Goal: Task Accomplishment & Management: Complete application form

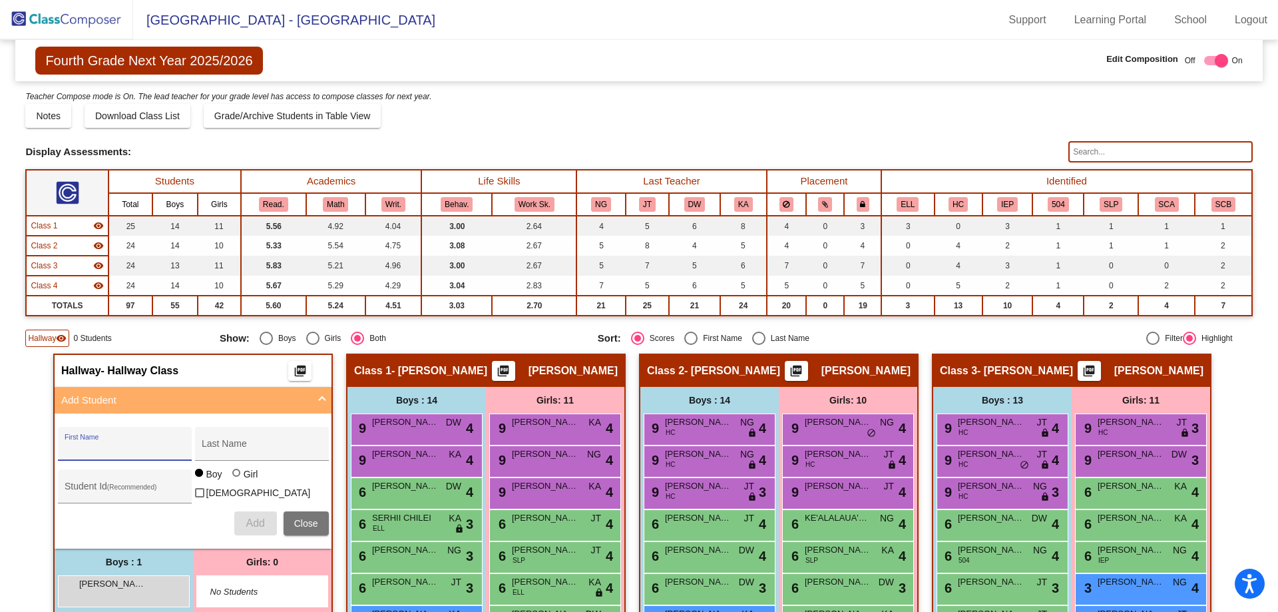
click at [57, 13] on img at bounding box center [66, 19] width 133 height 39
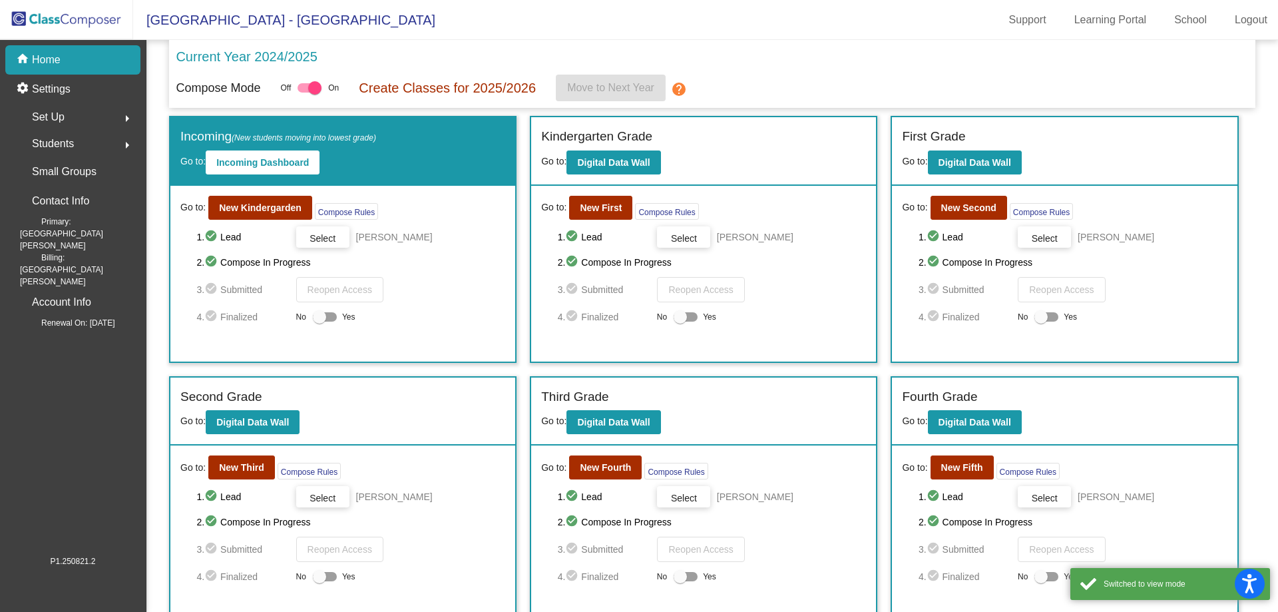
click at [63, 147] on span "Students" at bounding box center [53, 143] width 42 height 19
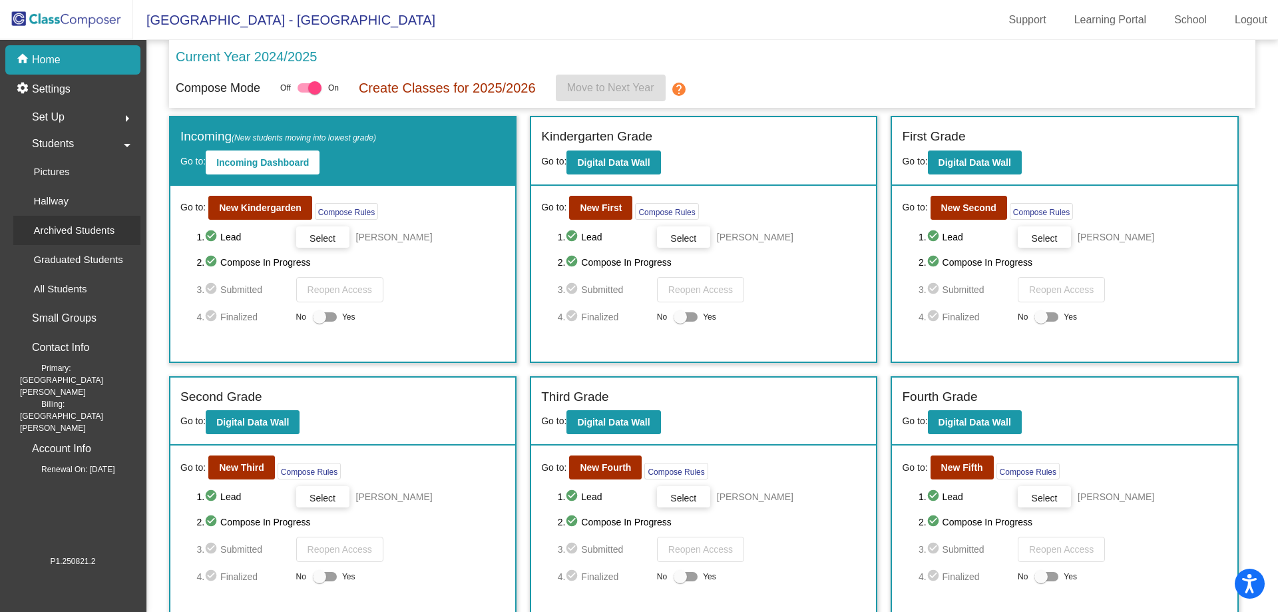
click at [55, 233] on p "Archived Students" at bounding box center [73, 230] width 81 height 16
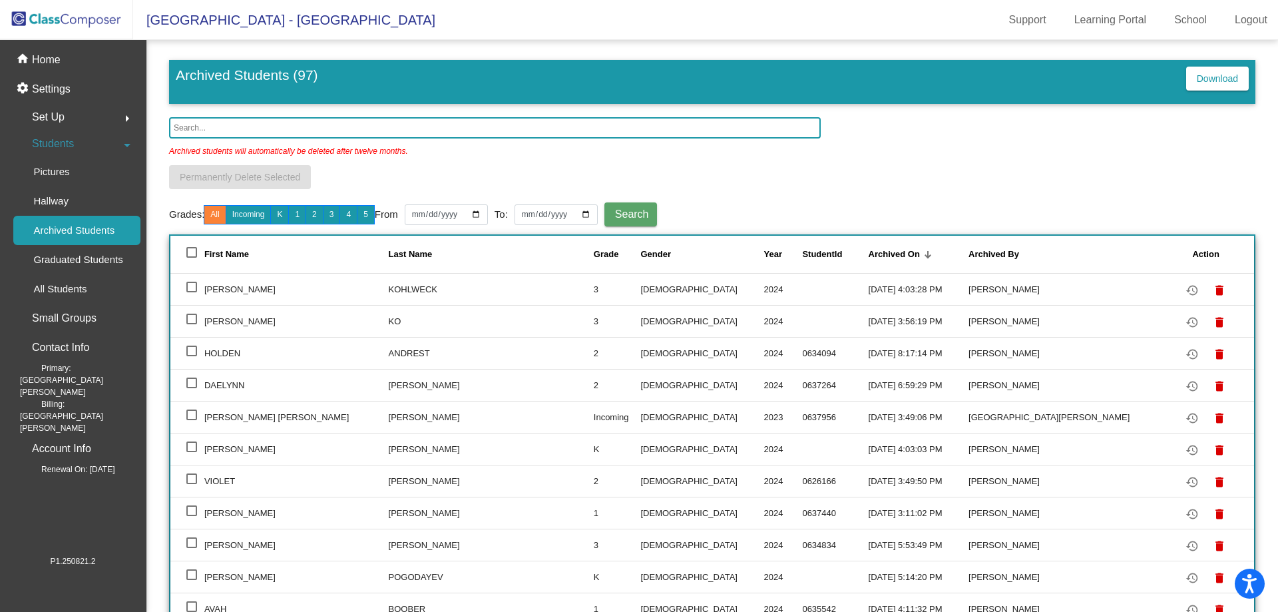
click at [221, 122] on input "text" at bounding box center [494, 127] width 651 height 21
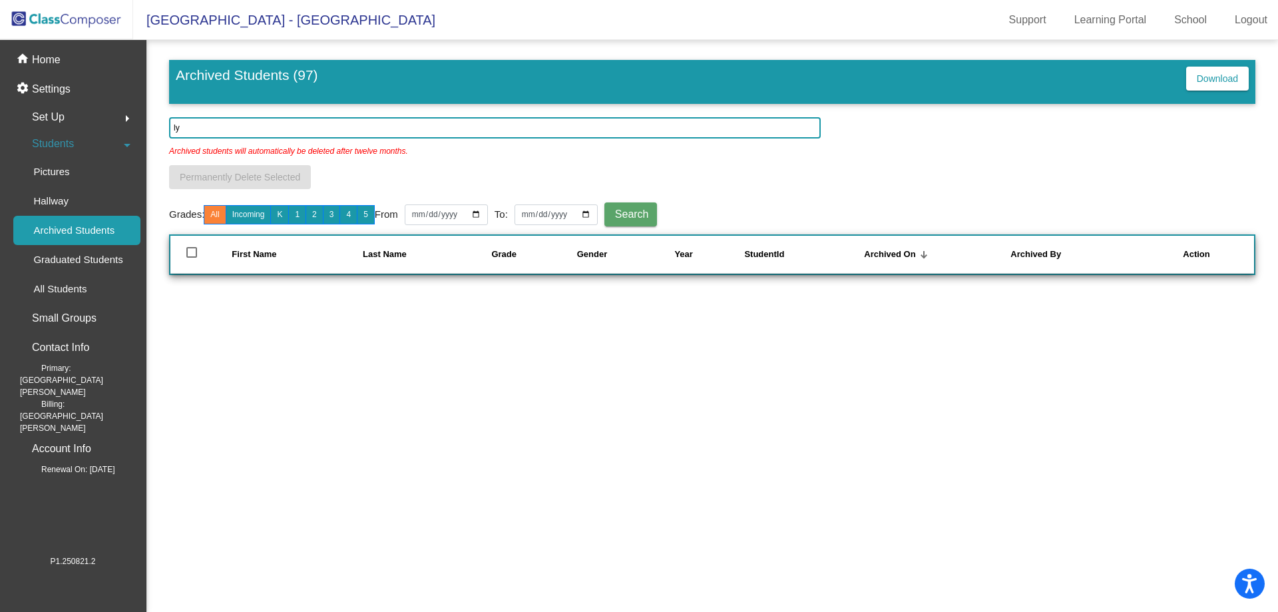
type input "l"
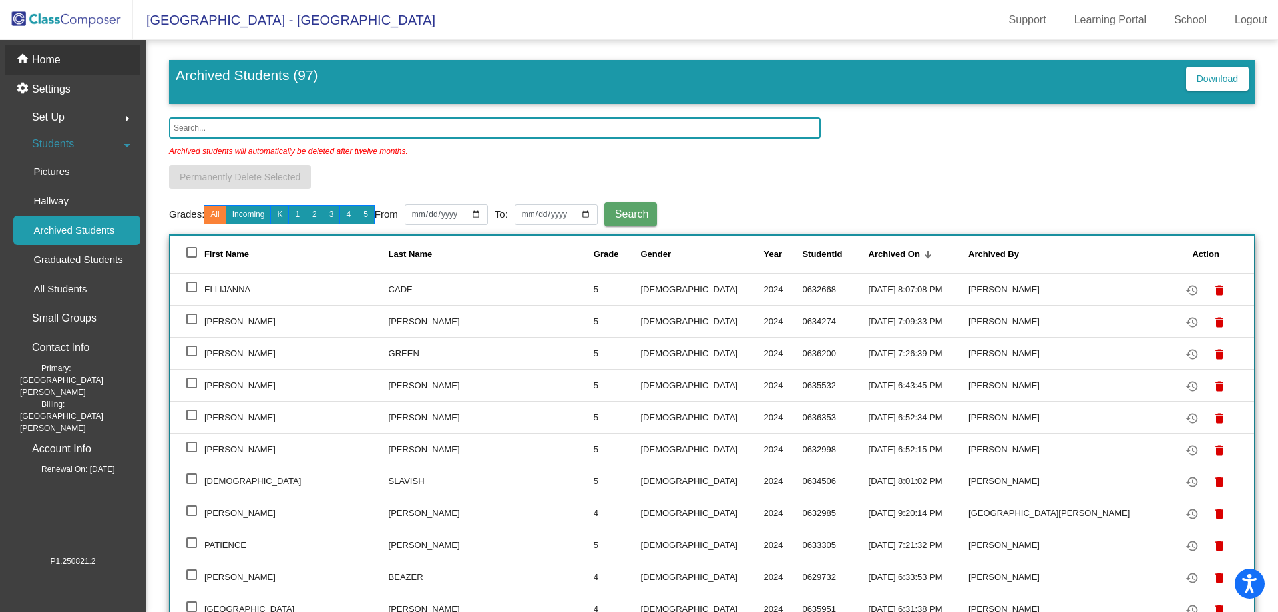
click at [47, 66] on p "Home" at bounding box center [46, 60] width 29 height 16
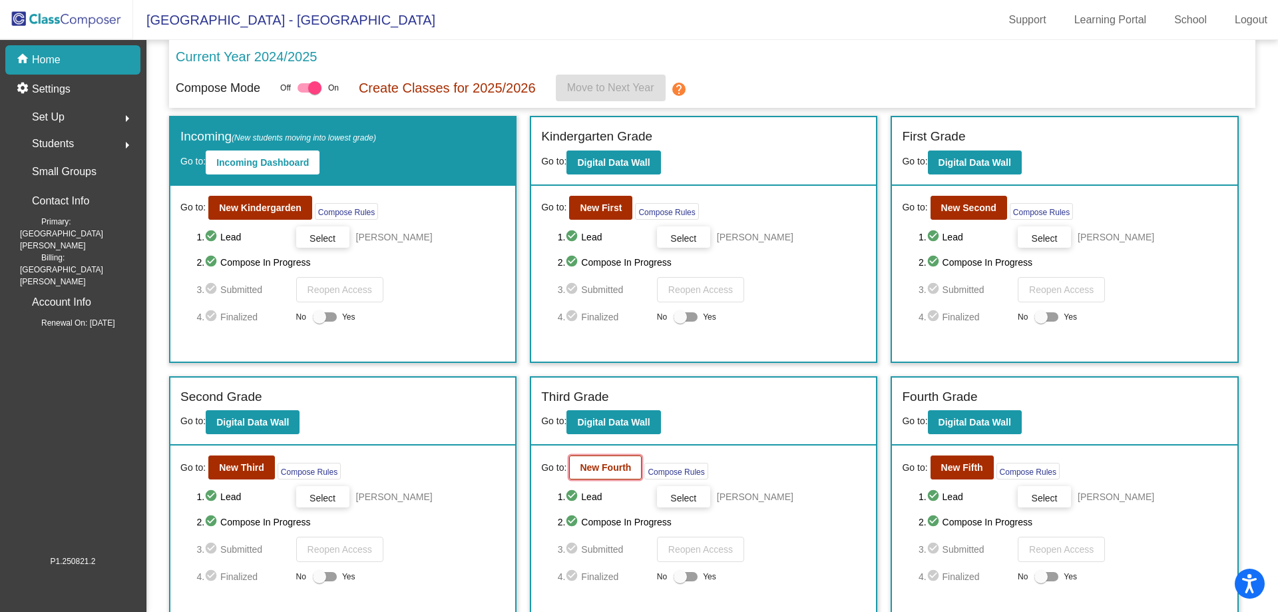
click at [588, 467] on b "New Fourth" at bounding box center [605, 467] width 51 height 11
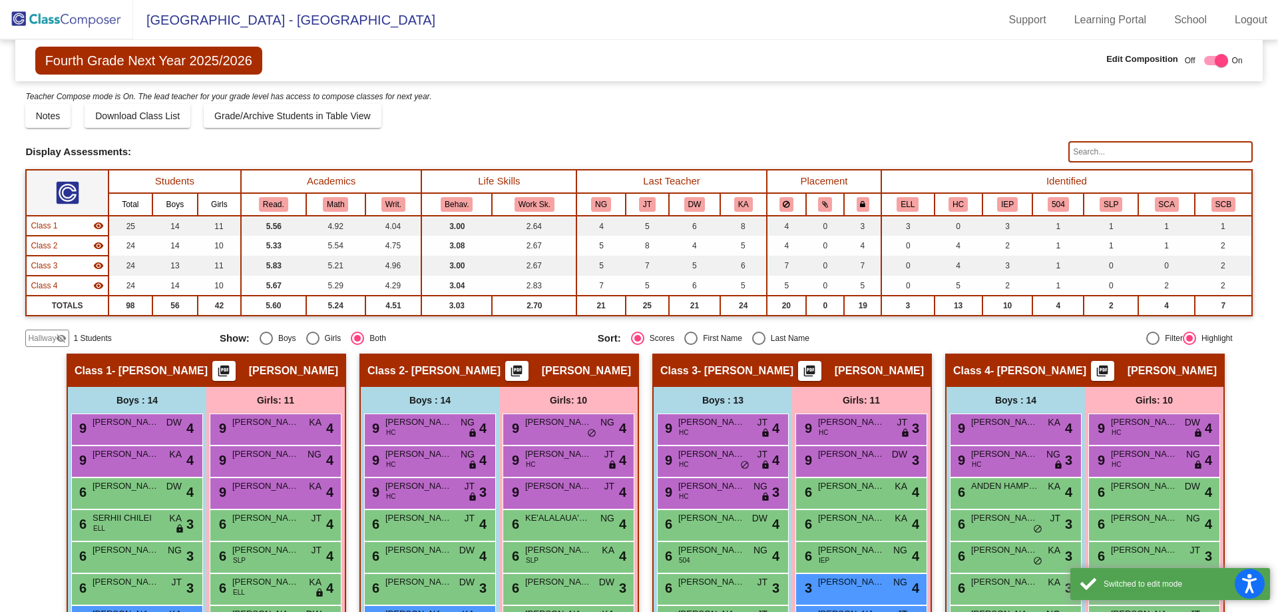
click at [33, 337] on span "Hallway" at bounding box center [42, 338] width 28 height 12
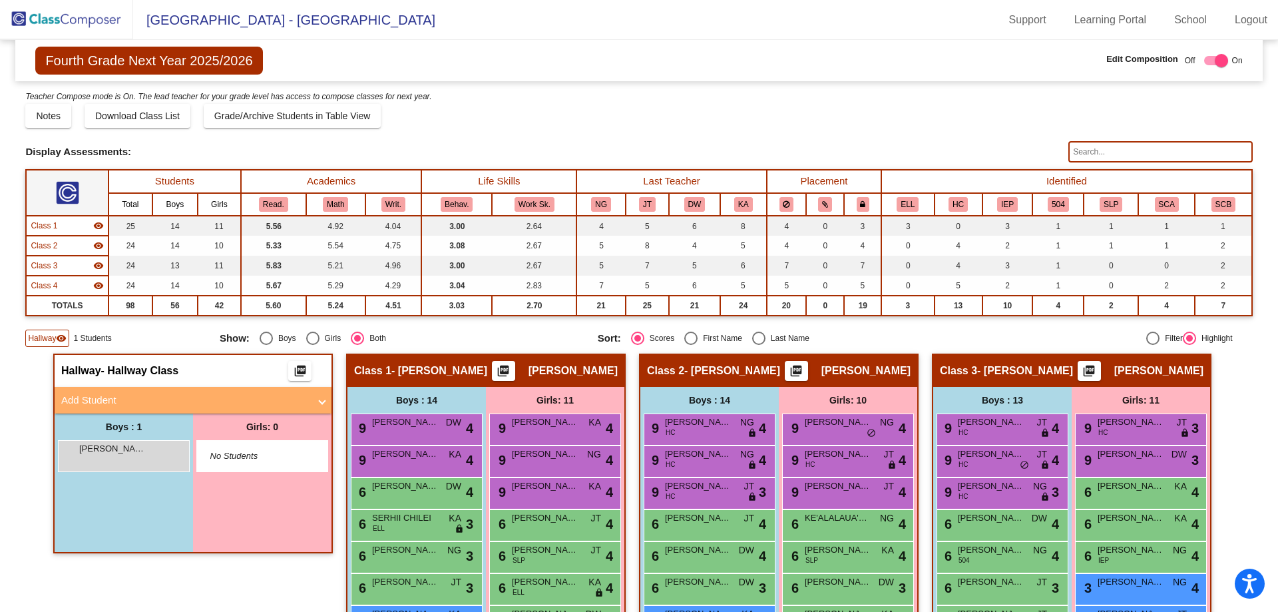
click at [132, 396] on mat-panel-title "Add Student" at bounding box center [185, 400] width 248 height 15
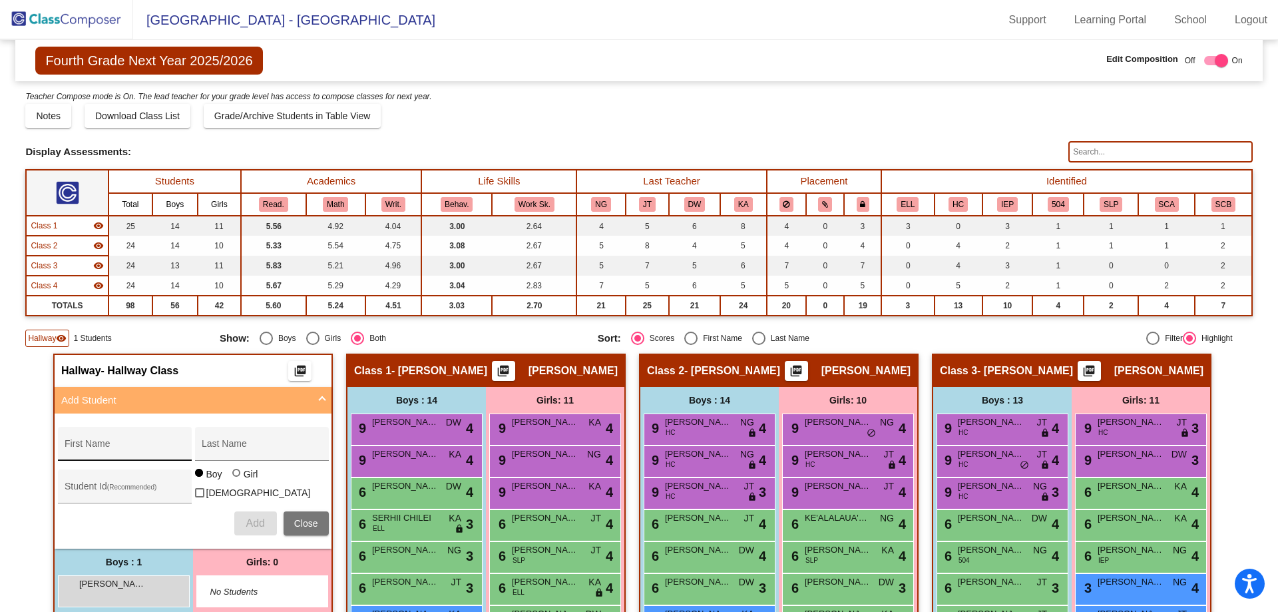
click at [77, 442] on div "First Name" at bounding box center [125, 447] width 120 height 27
type input "[PERSON_NAME]"
type input "0631417"
click at [232, 476] on div at bounding box center [236, 472] width 8 height 8
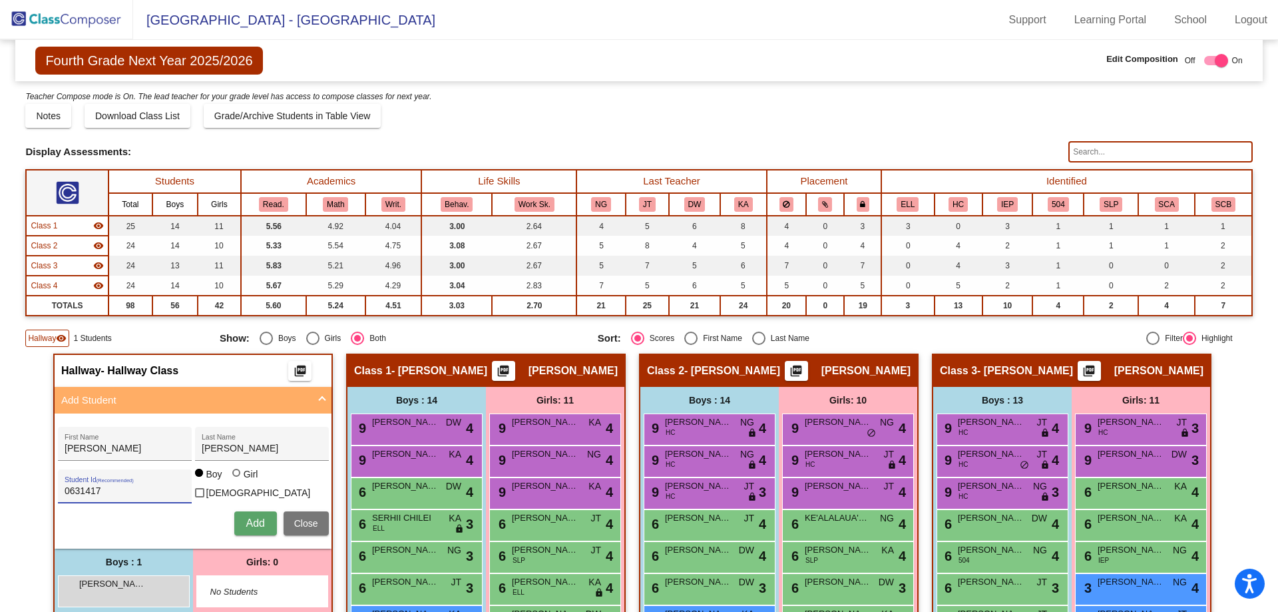
click at [237, 480] on input "Girl" at bounding box center [237, 479] width 1 height 1
radio input "true"
click at [249, 524] on span "Add" at bounding box center [255, 522] width 19 height 11
